Goal: Communication & Community: Answer question/provide support

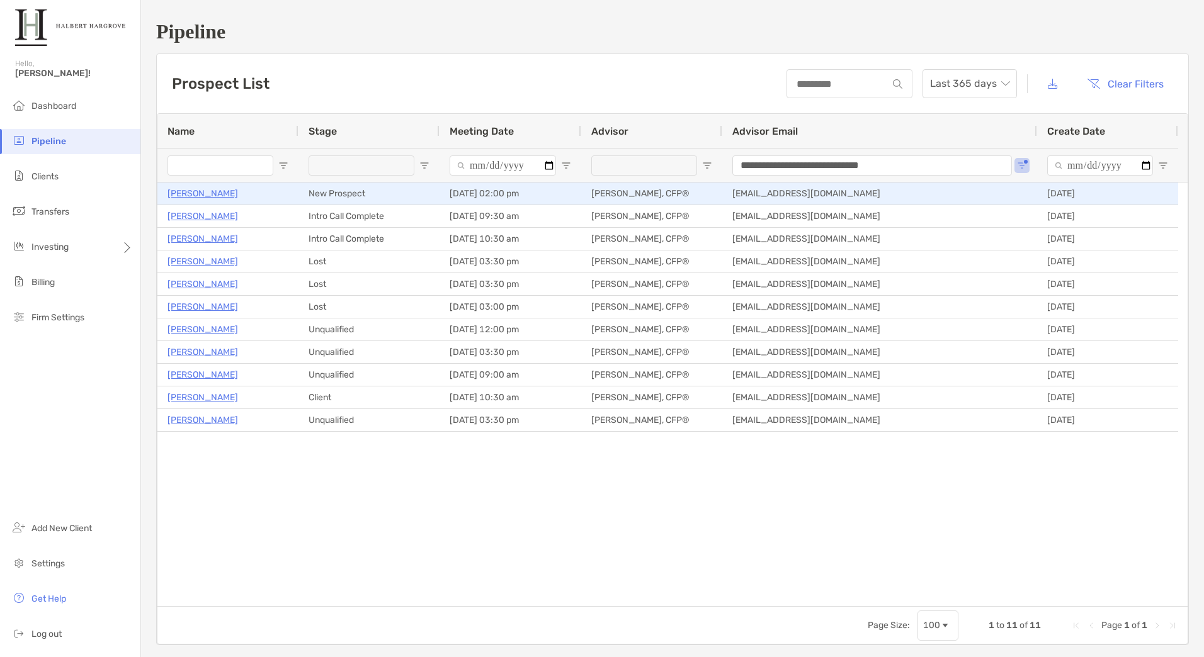
click at [206, 193] on p "[PERSON_NAME]" at bounding box center [202, 194] width 71 height 16
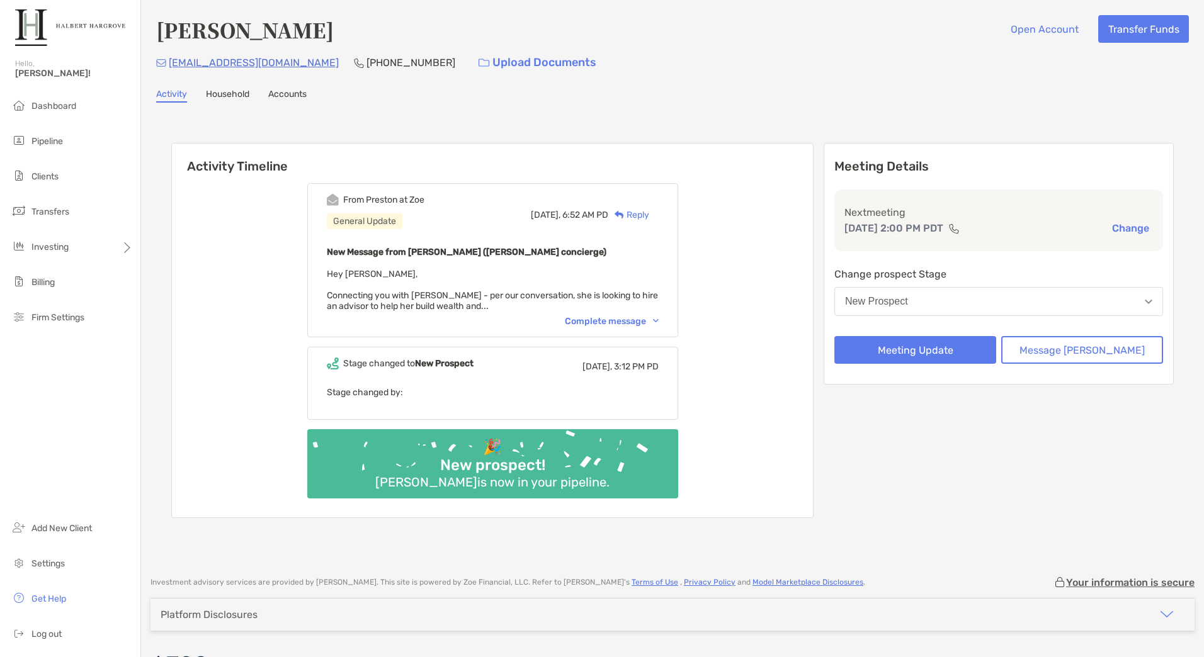
click at [649, 218] on div "Reply" at bounding box center [628, 214] width 41 height 13
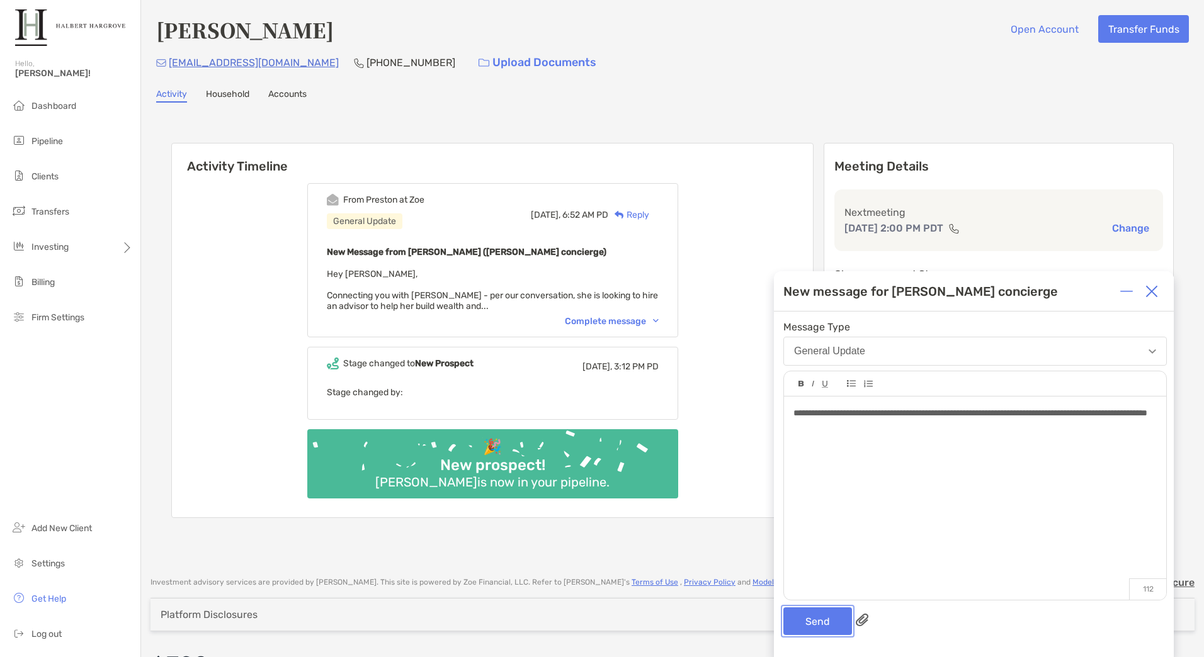
click at [826, 627] on button "Send" at bounding box center [817, 622] width 69 height 28
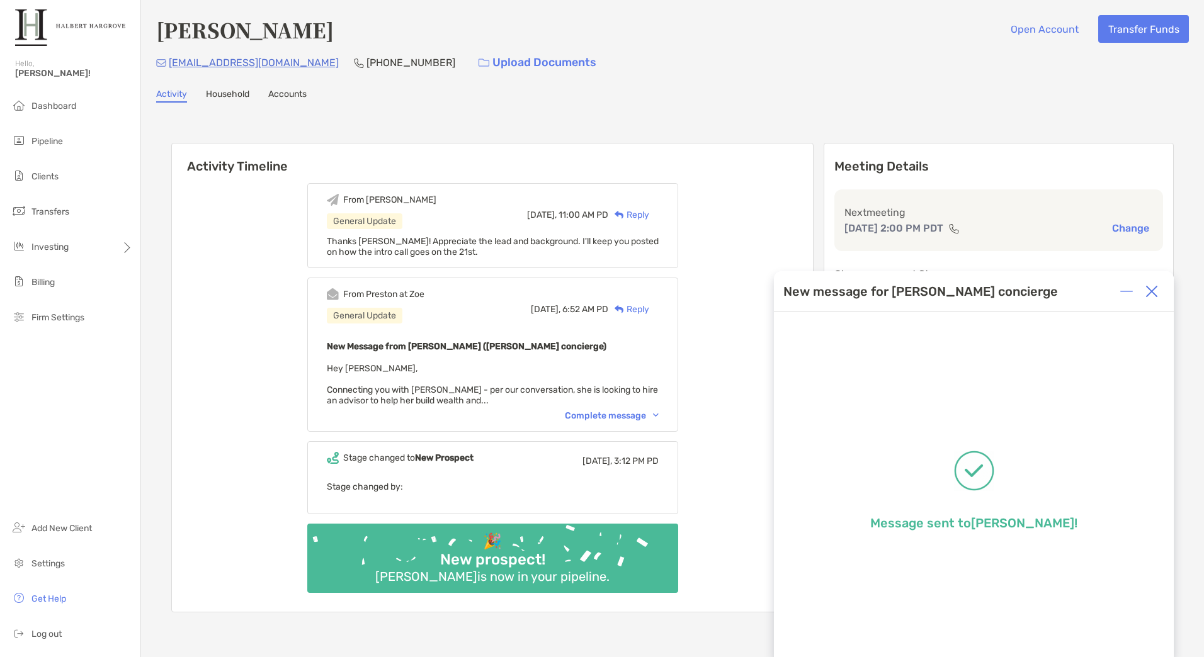
click at [591, 417] on div "Complete message" at bounding box center [612, 416] width 94 height 11
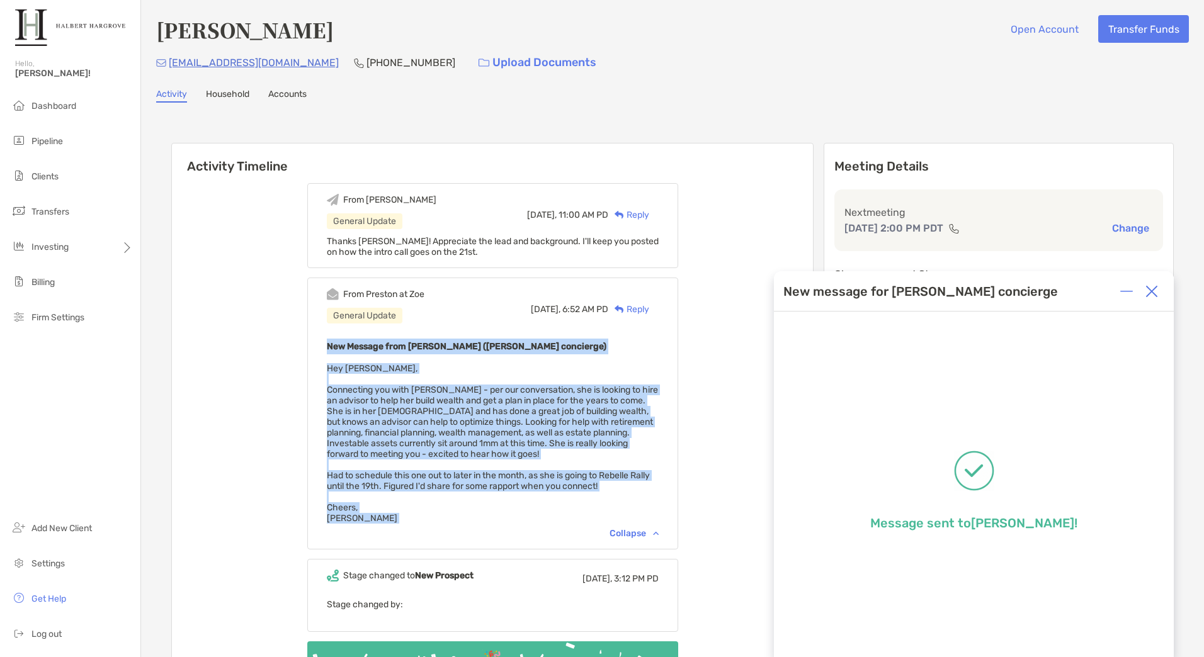
drag, startPoint x: 346, startPoint y: 345, endPoint x: 441, endPoint y: 526, distance: 204.8
click at [441, 526] on div "From [PERSON_NAME] at [PERSON_NAME] General Update [DATE], 6:52 AM PD Reply New…" at bounding box center [492, 414] width 371 height 272
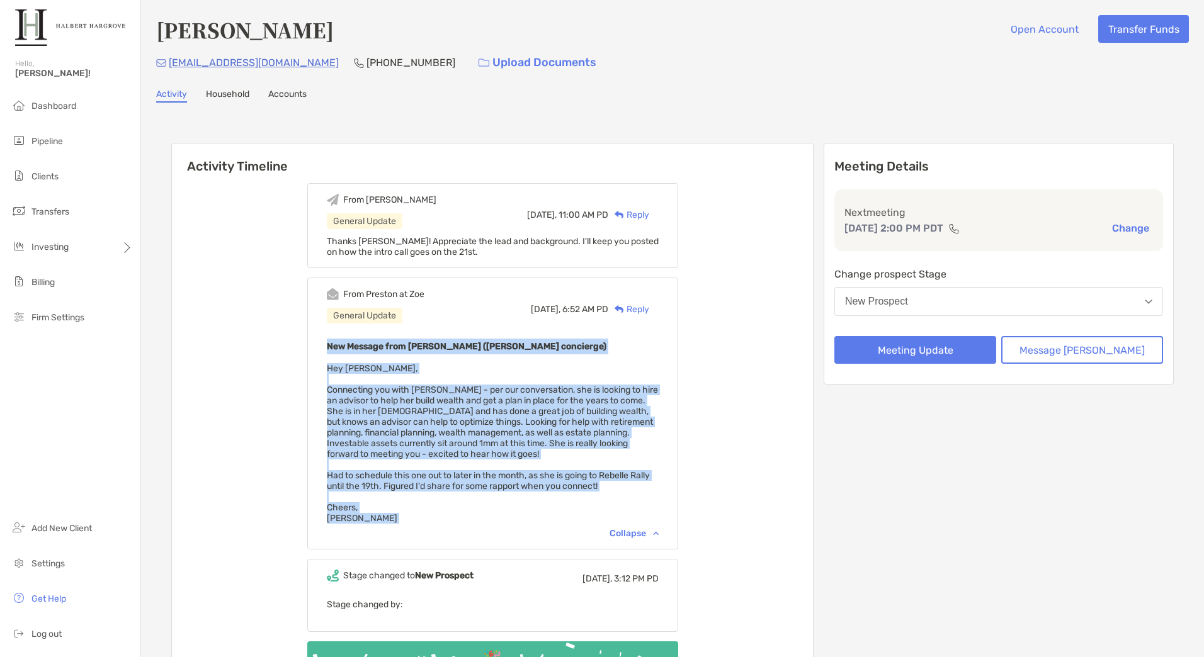
copy div "New Message from [PERSON_NAME] ([PERSON_NAME] concierge) Hey [PERSON_NAME], Con…"
